Goal: Task Accomplishment & Management: Manage account settings

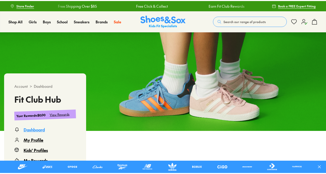
scroll to position [38, 0]
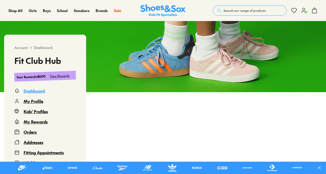
click at [63, 75] on div "View Rewards" at bounding box center [60, 75] width 20 height 5
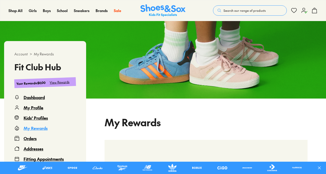
scroll to position [60, 0]
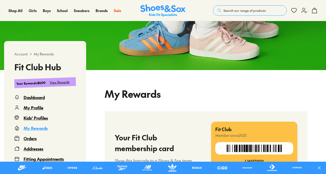
select select
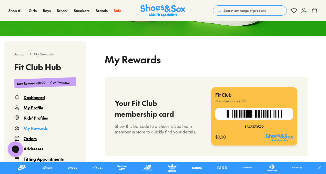
scroll to position [95, 0]
